Goal: Transaction & Acquisition: Purchase product/service

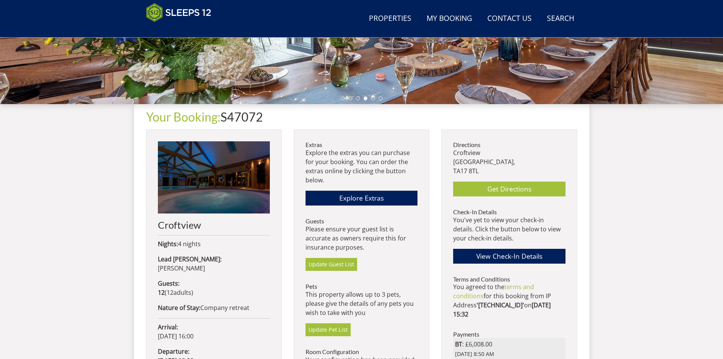
scroll to position [330, 0]
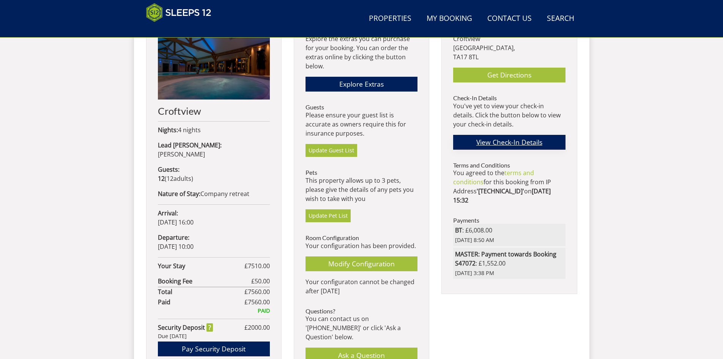
click at [496, 142] on link "View Check-In Details" at bounding box center [509, 142] width 112 height 15
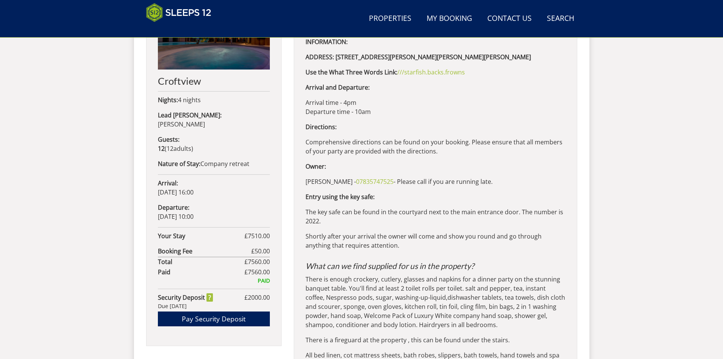
scroll to position [358, 0]
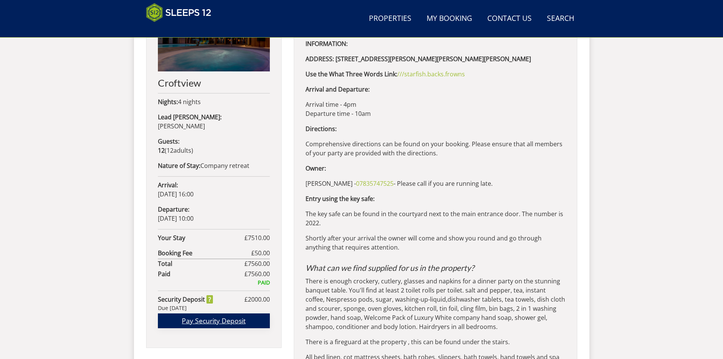
click at [207, 315] on link "Pay Security Deposit" at bounding box center [214, 320] width 112 height 15
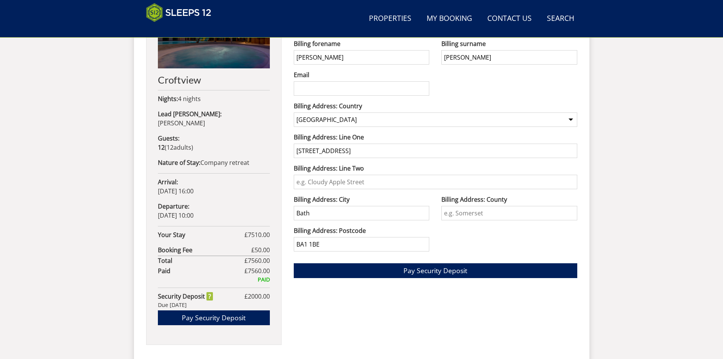
scroll to position [285, 0]
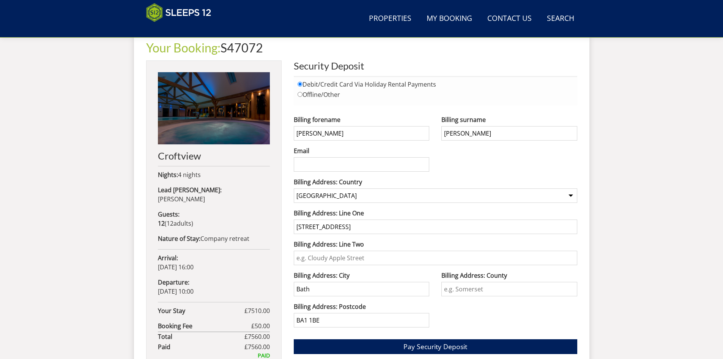
click at [314, 135] on input "[PERSON_NAME]" at bounding box center [362, 133] width 136 height 14
type input "Skye"
type input "[PERSON_NAME]"
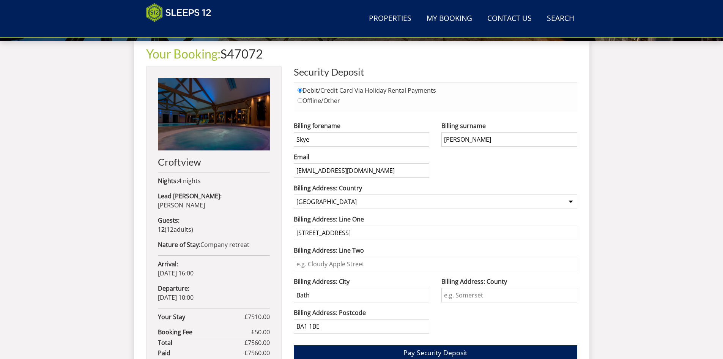
scroll to position [323, 0]
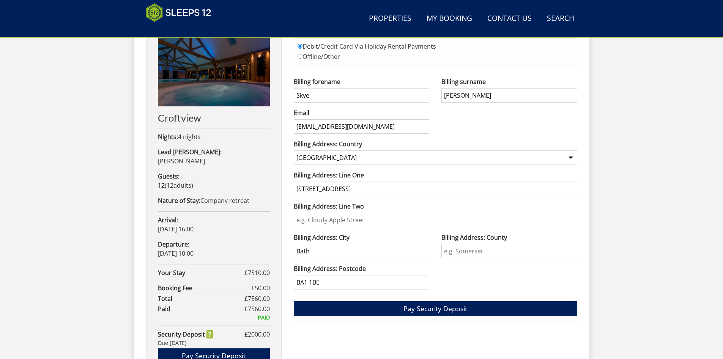
type input "[EMAIL_ADDRESS][DOMAIN_NAME]"
click at [424, 309] on span "Pay Security Deposit" at bounding box center [436, 308] width 64 height 9
